Goal: Use online tool/utility: Use online tool/utility

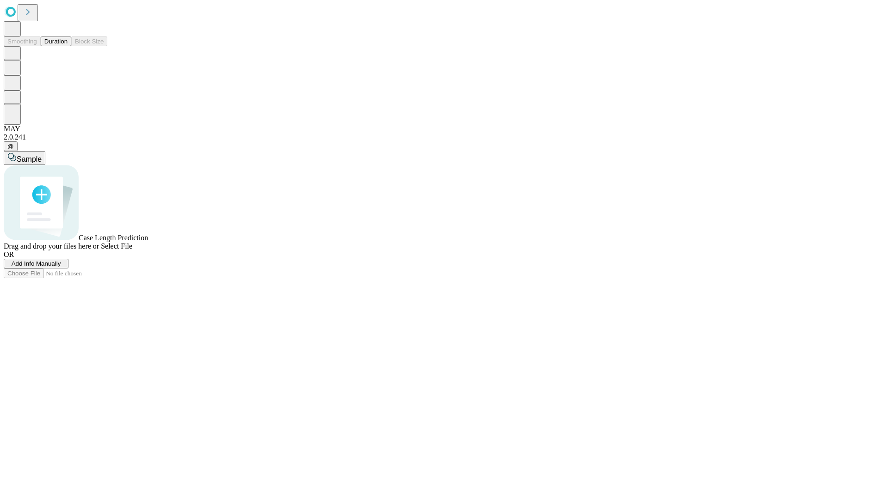
click at [68, 46] on button "Duration" at bounding box center [56, 42] width 31 height 10
click at [61, 267] on span "Add Info Manually" at bounding box center [36, 263] width 49 height 7
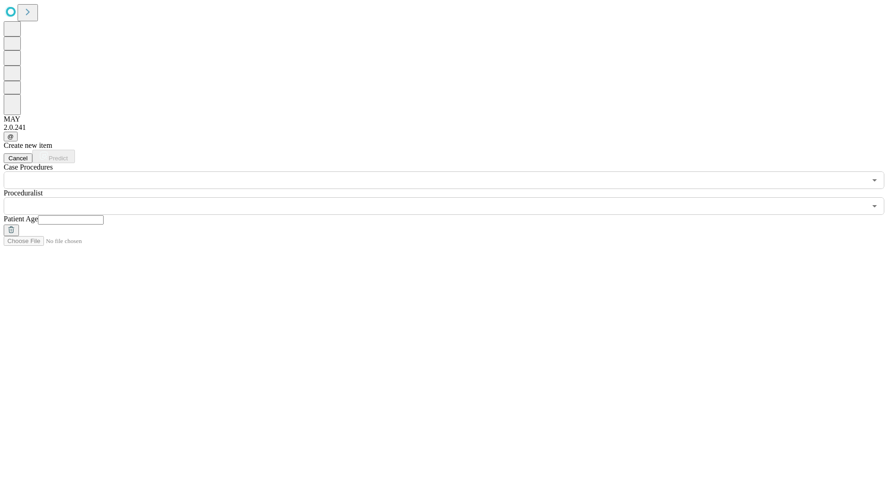
click at [104, 215] on input "text" at bounding box center [71, 219] width 66 height 9
type input "**"
click at [450, 197] on input "text" at bounding box center [435, 206] width 862 height 18
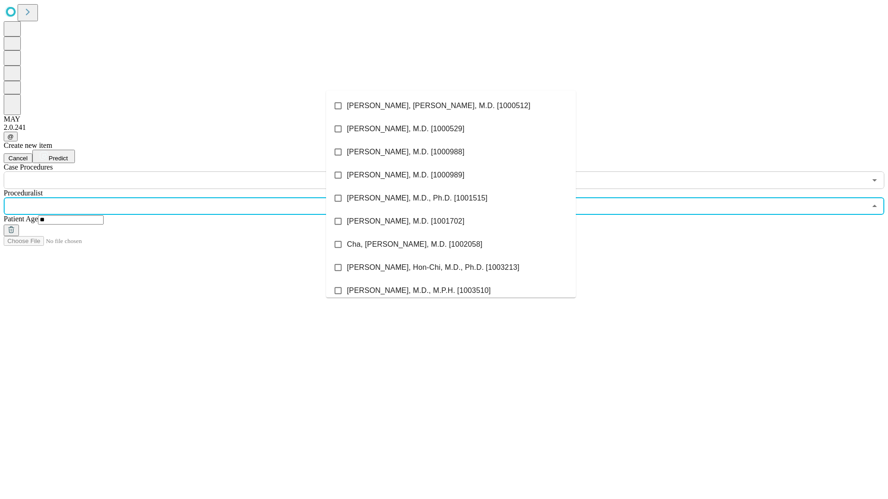
click at [451, 106] on li "[PERSON_NAME], [PERSON_NAME], M.D. [1000512]" at bounding box center [451, 105] width 250 height 23
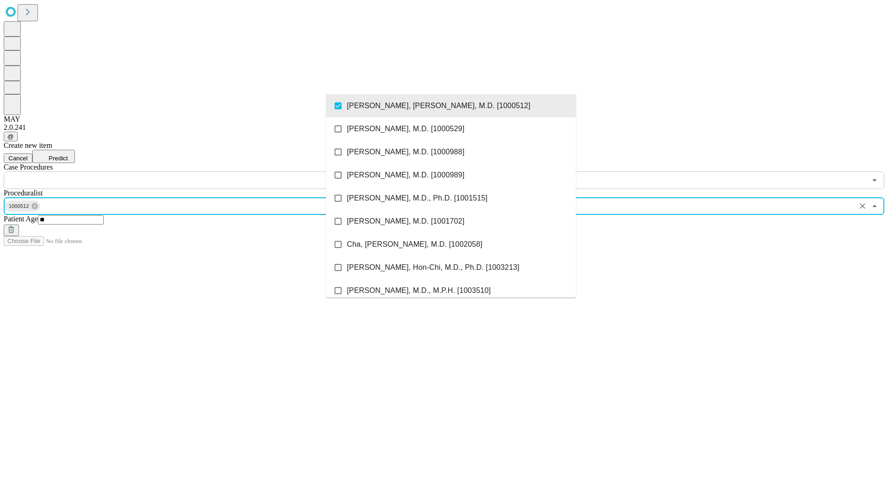
click at [194, 172] on input "text" at bounding box center [435, 181] width 862 height 18
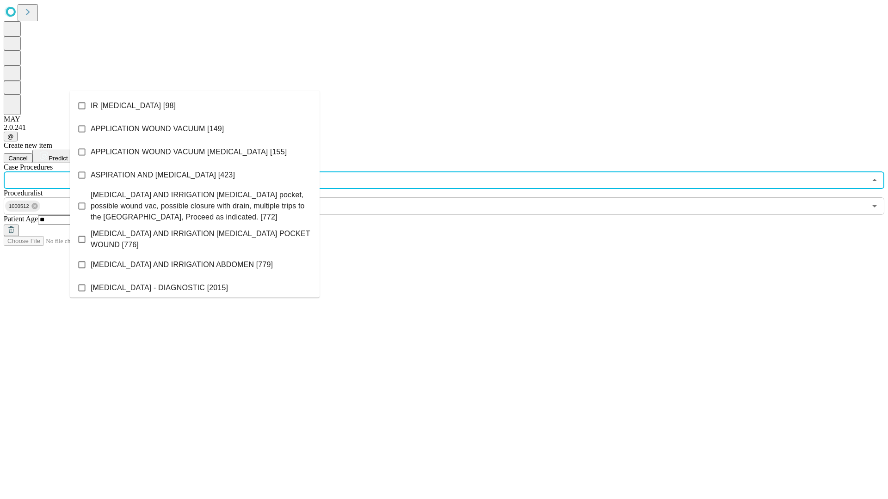
click at [195, 106] on li "IR [MEDICAL_DATA] [98]" at bounding box center [195, 105] width 250 height 23
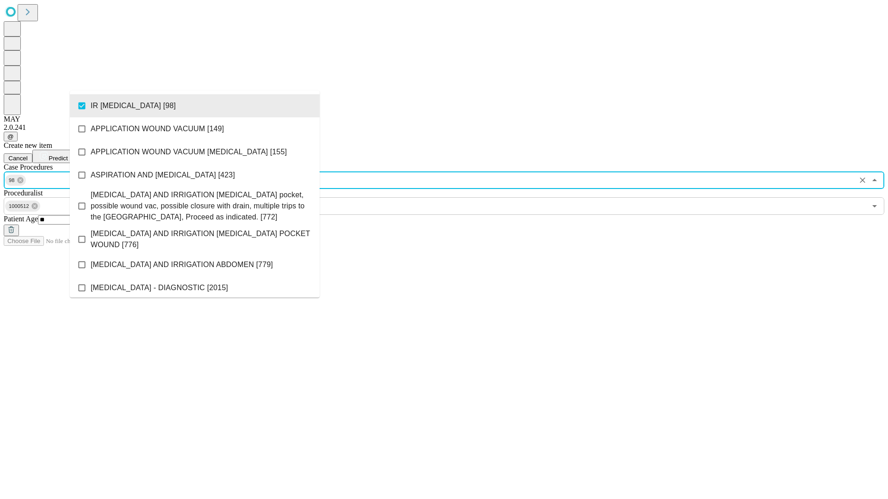
click at [68, 155] on span "Predict" at bounding box center [58, 158] width 19 height 7
